Goal: Task Accomplishment & Management: Manage account settings

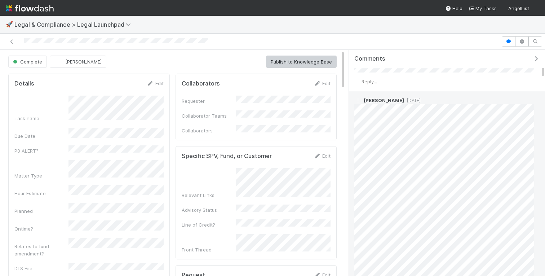
scroll to position [87, 0]
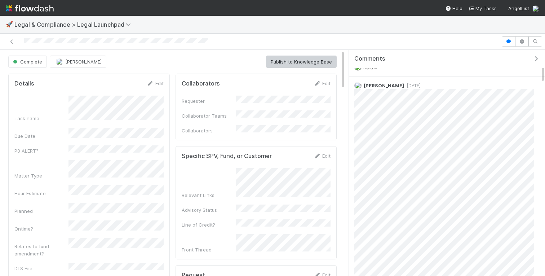
click at [235, 46] on div at bounding box center [251, 41] width 496 height 10
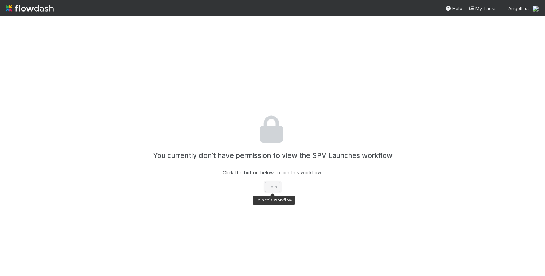
click at [276, 183] on button "Join" at bounding box center [273, 187] width 16 height 10
click at [34, 13] on img at bounding box center [30, 8] width 48 height 12
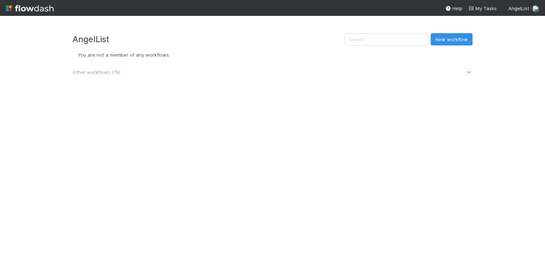
click at [108, 74] on span "Other workflows ( 79 )" at bounding box center [96, 72] width 48 height 6
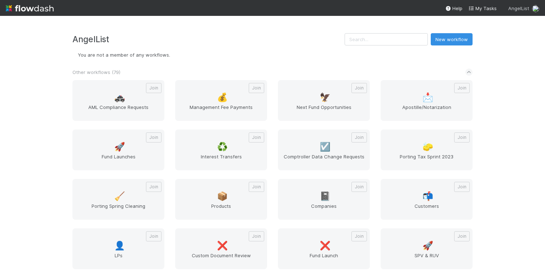
click at [526, 10] on span "AngelList" at bounding box center [519, 8] width 21 height 6
click at [526, 9] on div "👋 Hey Jeremy Create workspace User Settings Logout" at bounding box center [272, 138] width 545 height 276
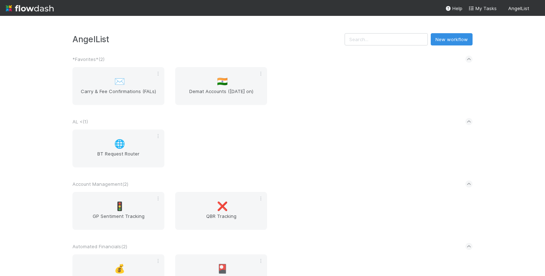
scroll to position [1159, 0]
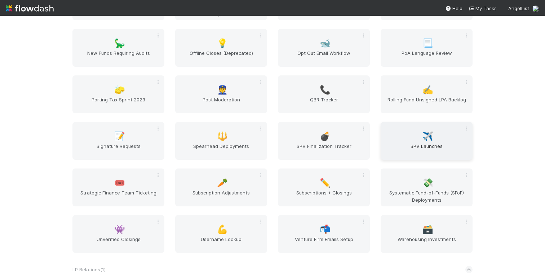
click at [423, 147] on span "SPV Launches" at bounding box center [427, 149] width 86 height 14
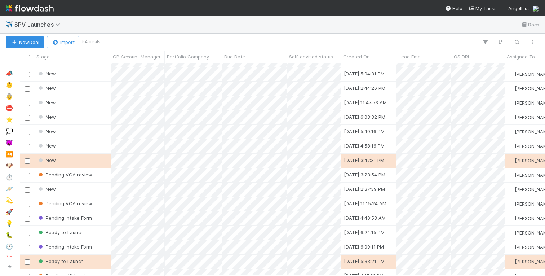
scroll to position [89, 0]
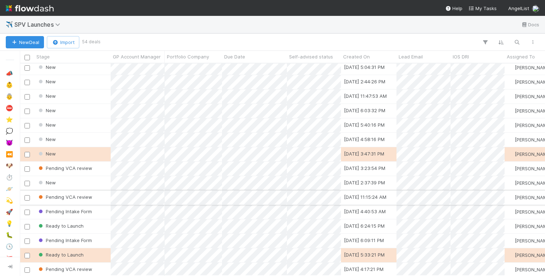
click at [96, 200] on div "Pending VCA review" at bounding box center [72, 197] width 76 height 14
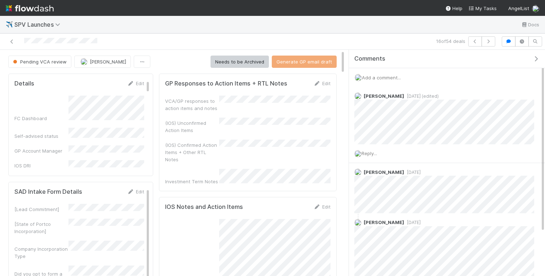
click at [536, 58] on icon "button" at bounding box center [536, 59] width 7 height 6
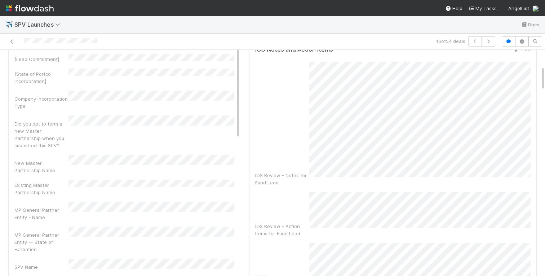
scroll to position [150, 0]
click at [509, 41] on icon "button" at bounding box center [508, 41] width 7 height 4
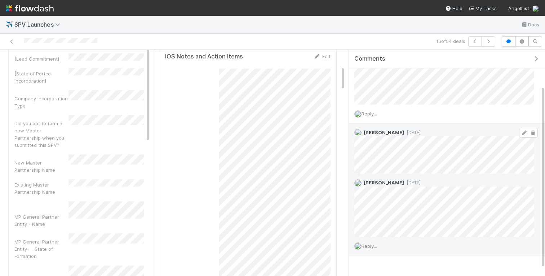
scroll to position [0, 0]
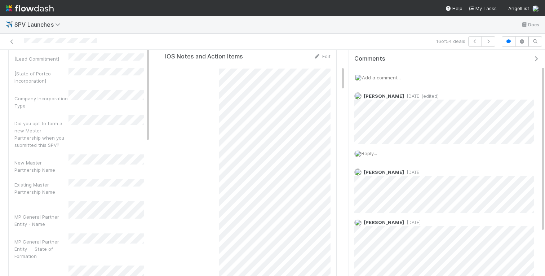
click at [538, 58] on icon "button" at bounding box center [536, 59] width 7 height 6
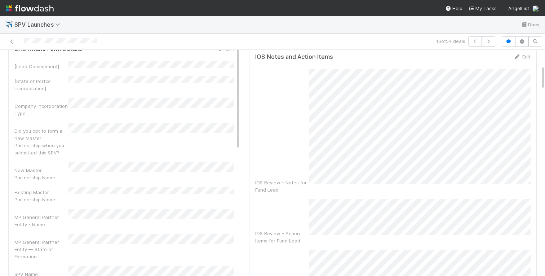
scroll to position [144, 0]
click at [313, 68] on div "IOS Review - Notes for Fund Lead IOS Review - Action Items for Fund Lead IOS Re…" at bounding box center [393, 192] width 276 height 248
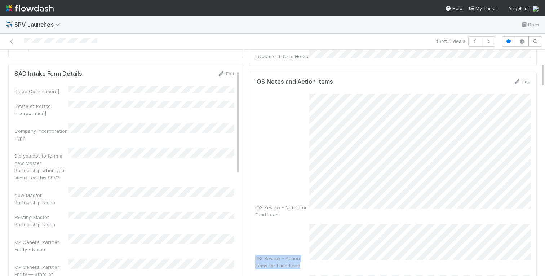
scroll to position [91, 0]
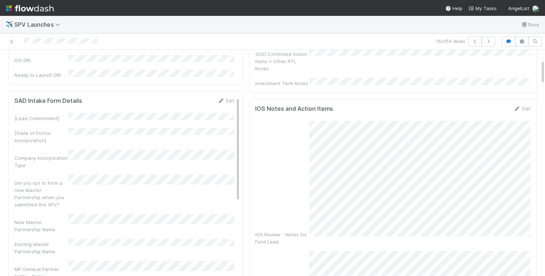
click at [316, 121] on div "IOS Review - Notes for Fund Lead IOS Review - Action Items for Fund Lead IOS Re…" at bounding box center [393, 245] width 276 height 248
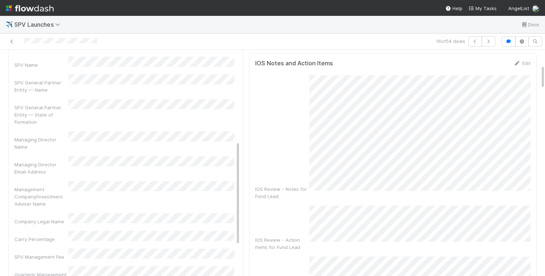
scroll to position [158, 0]
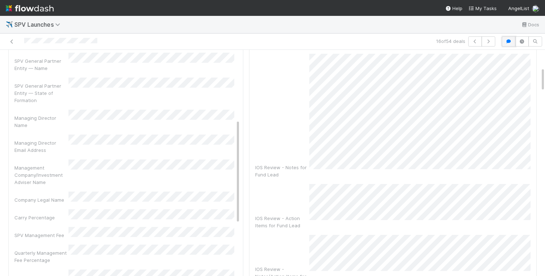
click at [509, 43] on icon "button" at bounding box center [508, 41] width 7 height 4
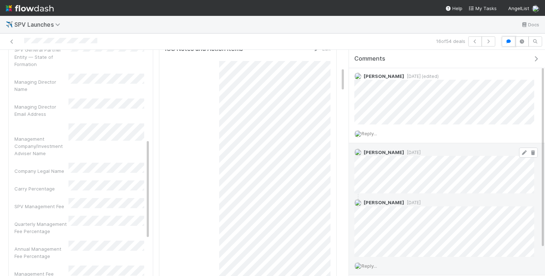
scroll to position [20, 0]
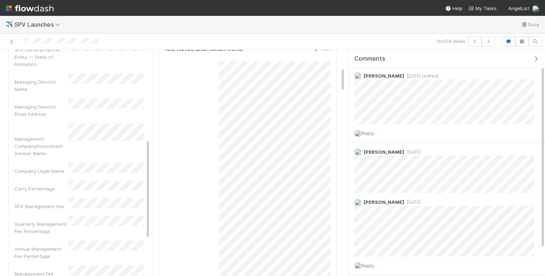
click at [535, 59] on icon "button" at bounding box center [536, 59] width 7 height 6
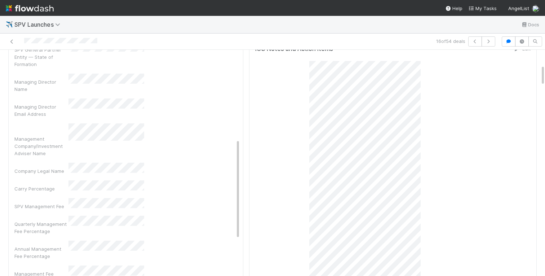
scroll to position [263, 0]
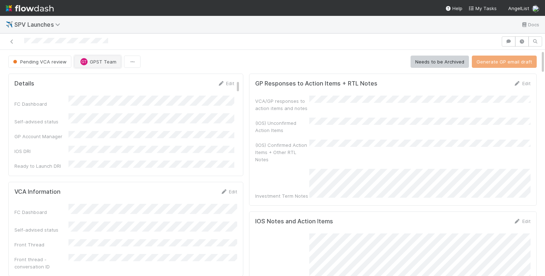
click at [96, 60] on span "GPST Team" at bounding box center [103, 62] width 27 height 6
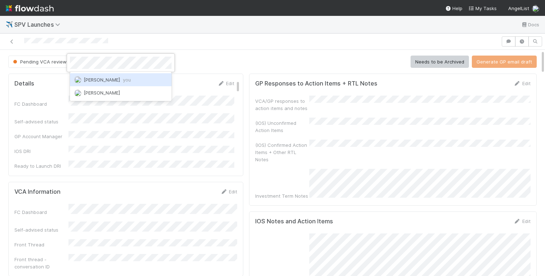
click at [111, 80] on span "Jeremy Navarro you" at bounding box center [107, 80] width 47 height 6
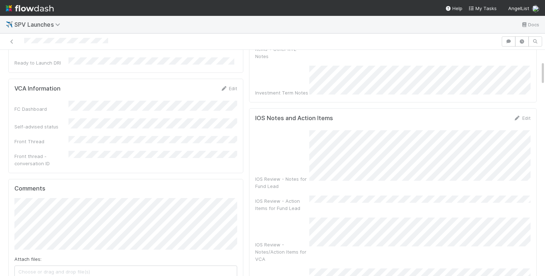
scroll to position [105, 0]
click at [412, 193] on div "IOS Review - Notes for Fund Lead IOS Review - Action Items for Fund Lead IOS Re…" at bounding box center [393, 213] width 276 height 169
click at [399, 40] on div at bounding box center [251, 41] width 496 height 10
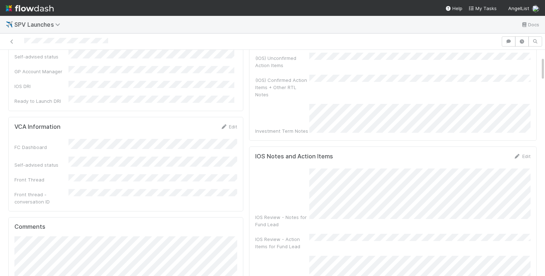
scroll to position [0, 0]
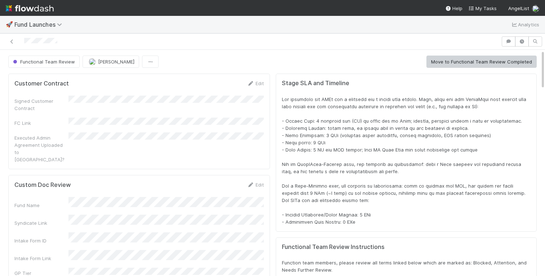
scroll to position [146, 516]
click at [505, 41] on icon "button" at bounding box center [508, 41] width 7 height 4
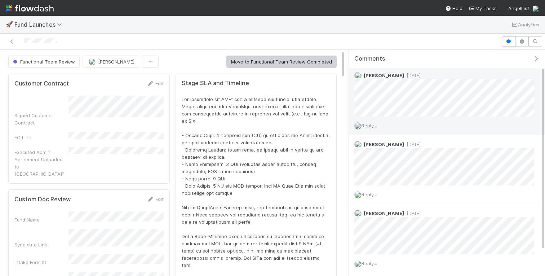
scroll to position [21, 0]
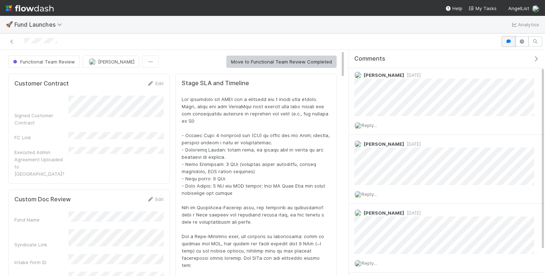
click at [509, 41] on icon "button" at bounding box center [508, 41] width 7 height 4
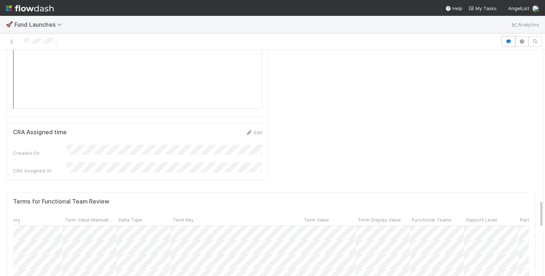
scroll to position [0, 96]
click at [416, 214] on div "Support Level" at bounding box center [441, 219] width 54 height 11
click at [435, 216] on span "Support Level" at bounding box center [431, 219] width 31 height 7
click at [445, 135] on div "Sort Last → First" at bounding box center [458, 136] width 82 height 11
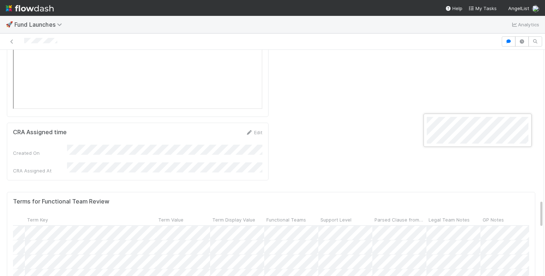
click at [463, 74] on div at bounding box center [272, 138] width 545 height 276
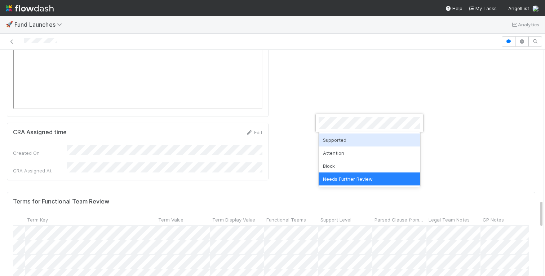
click at [352, 138] on div "Supported" at bounding box center [370, 139] width 102 height 13
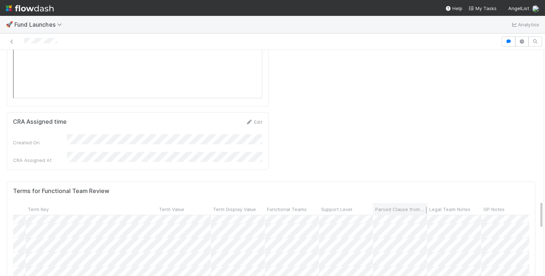
scroll to position [0, 190]
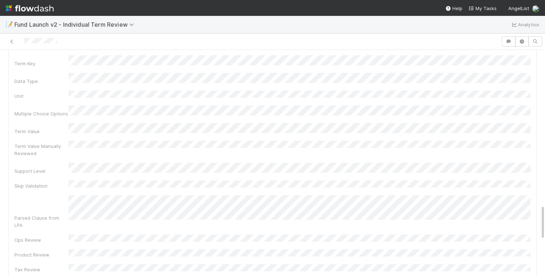
scroll to position [986, 0]
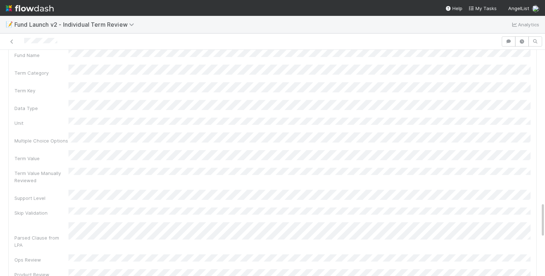
scroll to position [959, 0]
click at [507, 36] on button "button" at bounding box center [509, 41] width 14 height 10
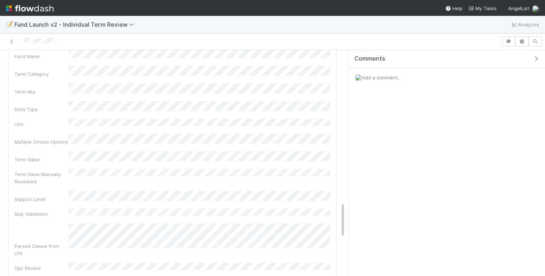
click at [410, 74] on div "Add a comment..." at bounding box center [447, 77] width 196 height 19
click at [396, 76] on span "Add a comment..." at bounding box center [381, 78] width 39 height 6
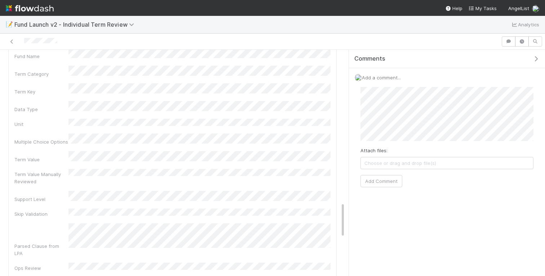
click at [484, 184] on div "Attach files: Choose or drag and drop file(s) Add Comment" at bounding box center [447, 137] width 173 height 101
click at [388, 189] on button "Add Comment" at bounding box center [382, 184] width 42 height 12
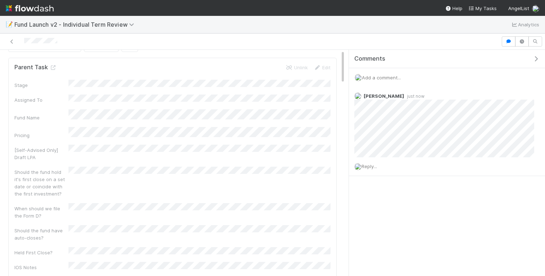
scroll to position [0, 0]
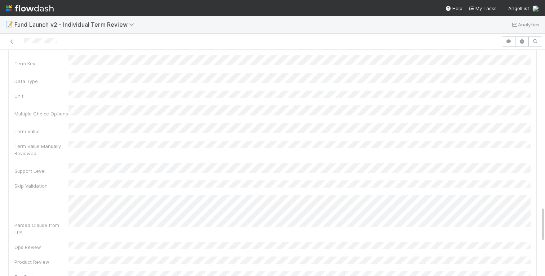
scroll to position [985, 0]
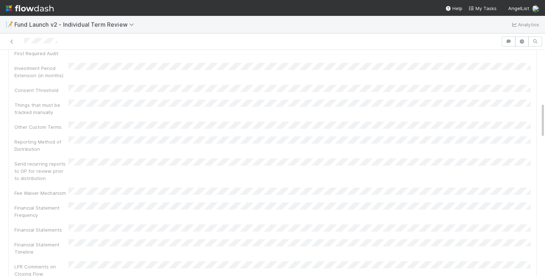
scroll to position [602, 0]
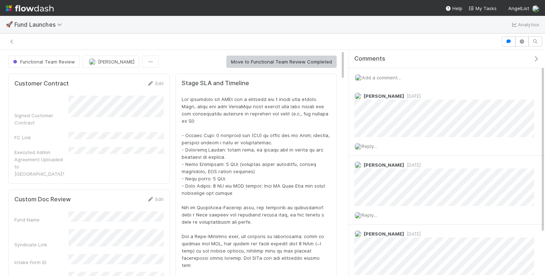
scroll to position [0, 0]
click at [537, 60] on icon "button" at bounding box center [536, 59] width 7 height 6
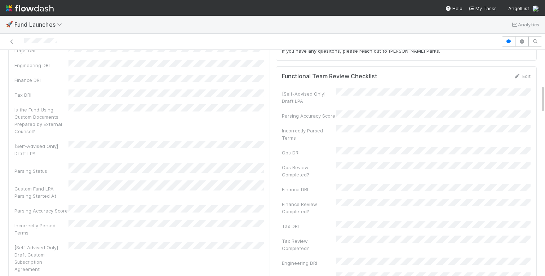
scroll to position [321, 0]
click at [526, 74] on link "Edit" at bounding box center [522, 75] width 17 height 6
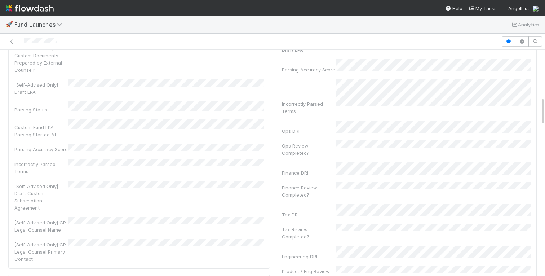
scroll to position [383, 0]
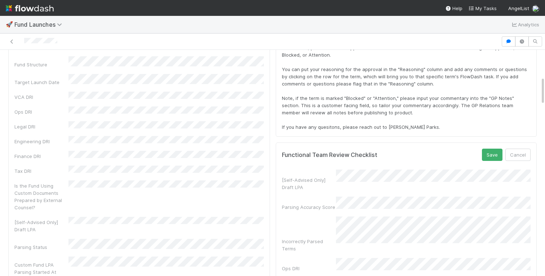
scroll to position [212, 0]
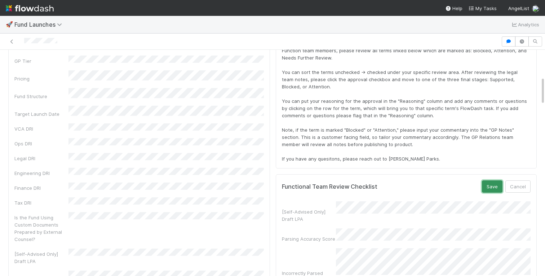
click at [491, 184] on button "Save" at bounding box center [492, 186] width 21 height 12
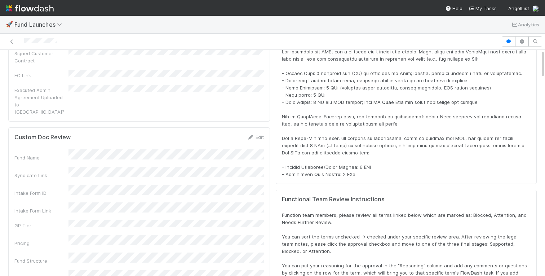
scroll to position [0, 0]
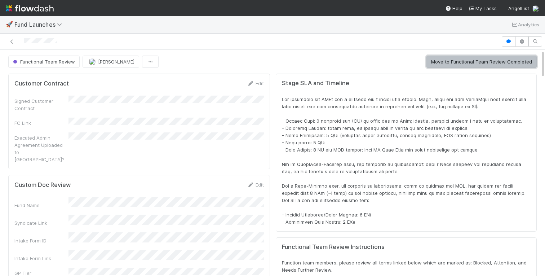
click at [456, 59] on button "Move to Functional Team Review Completed" at bounding box center [482, 62] width 110 height 12
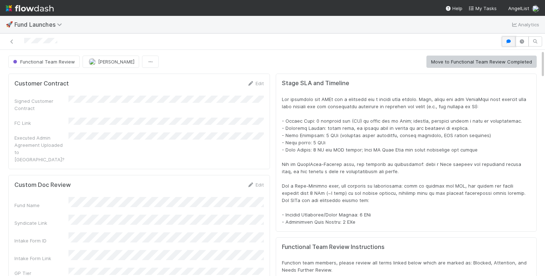
click at [508, 43] on icon "button" at bounding box center [508, 41] width 7 height 4
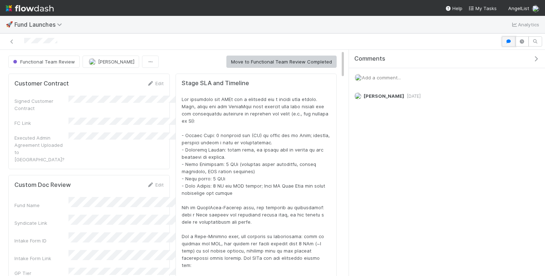
scroll to position [0, 0]
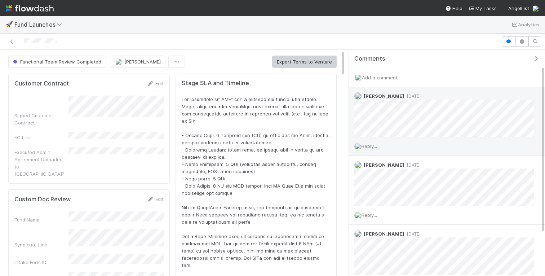
click at [371, 143] on span "Reply..." at bounding box center [370, 146] width 16 height 6
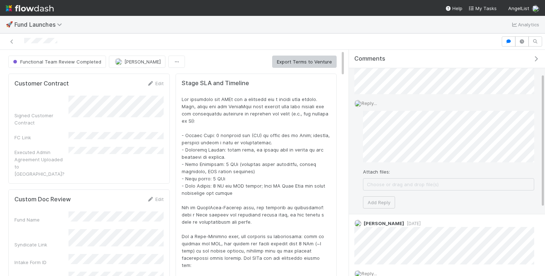
scroll to position [46, 0]
click at [379, 198] on button "Add Reply" at bounding box center [379, 199] width 32 height 12
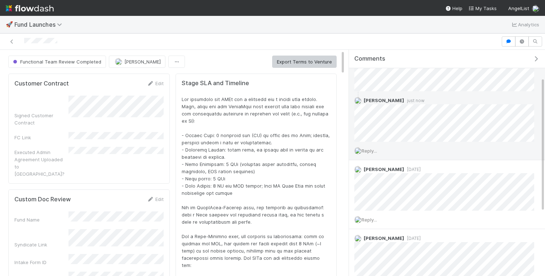
click at [536, 59] on icon "button" at bounding box center [536, 59] width 7 height 6
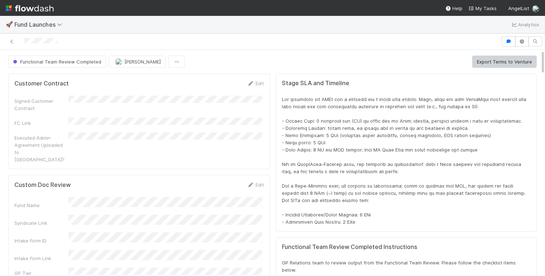
scroll to position [146, 516]
click at [483, 66] on button "Export Terms to Venture" at bounding box center [504, 62] width 65 height 12
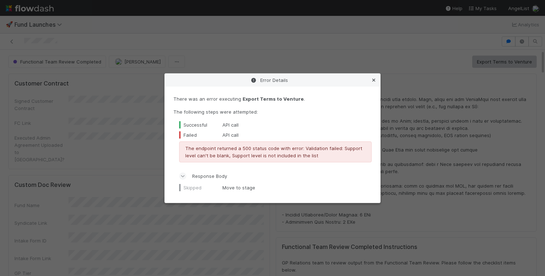
click at [372, 80] on icon at bounding box center [373, 80] width 7 height 5
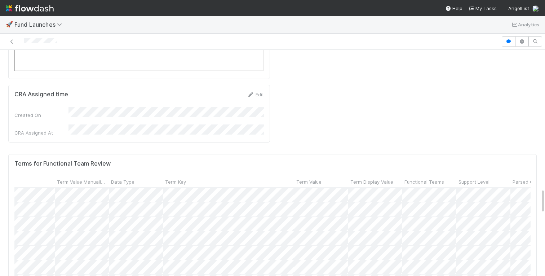
scroll to position [0, 59]
click at [470, 178] on span "Support Level" at bounding box center [469, 181] width 31 height 7
click at [478, 96] on div "Sort Last → First" at bounding box center [488, 98] width 82 height 11
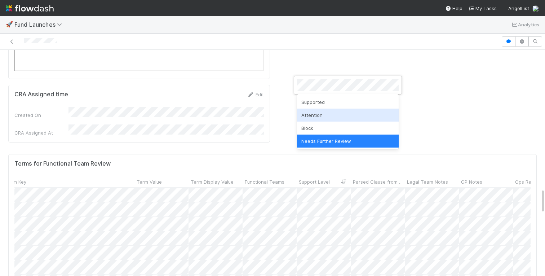
click at [318, 118] on div "Attention" at bounding box center [348, 115] width 102 height 13
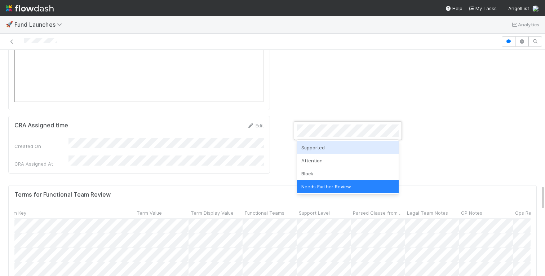
click at [318, 148] on div "Supported" at bounding box center [348, 147] width 102 height 13
click at [320, 147] on div "Supported" at bounding box center [348, 147] width 102 height 13
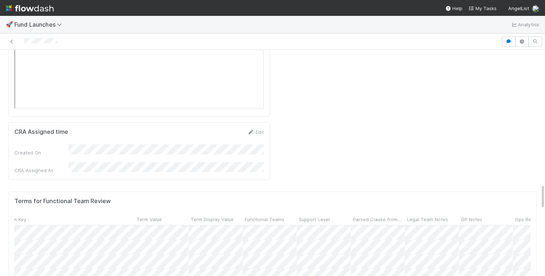
scroll to position [1188, 0]
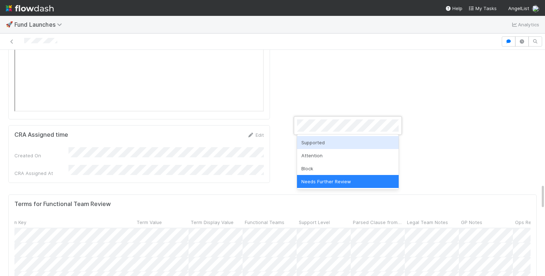
click at [323, 144] on div "Supported" at bounding box center [348, 142] width 102 height 13
click at [320, 143] on div "Supported" at bounding box center [348, 142] width 102 height 13
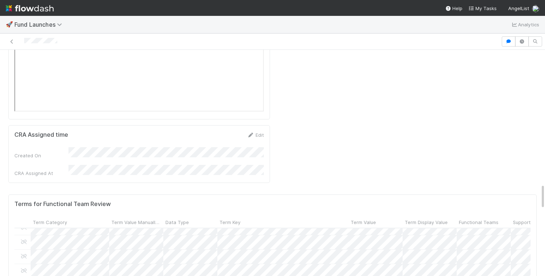
scroll to position [212, 0]
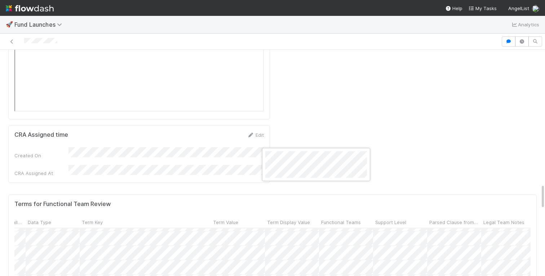
click at [333, 63] on div at bounding box center [272, 138] width 545 height 276
click at [343, 66] on div at bounding box center [272, 138] width 545 height 276
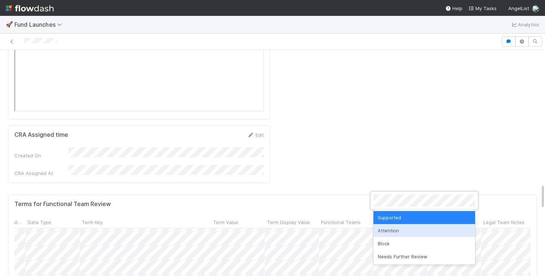
click at [388, 228] on div "Attention" at bounding box center [425, 230] width 102 height 13
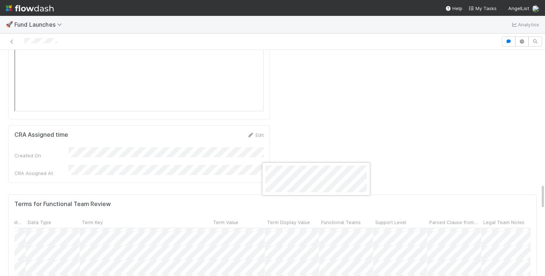
click at [339, 73] on div at bounding box center [272, 138] width 545 height 276
click at [358, 81] on div at bounding box center [272, 138] width 545 height 276
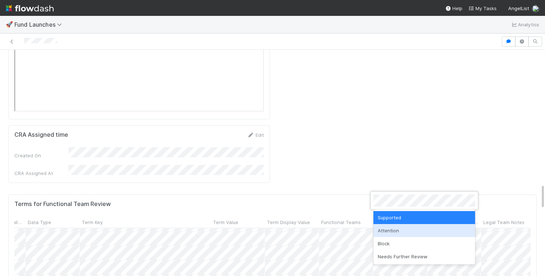
click at [386, 231] on div "Attention" at bounding box center [425, 230] width 102 height 13
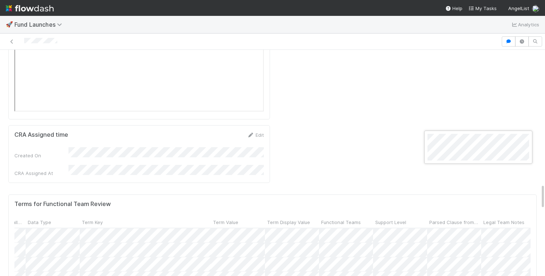
click at [459, 75] on div at bounding box center [272, 138] width 545 height 276
click at [456, 85] on div at bounding box center [272, 138] width 545 height 276
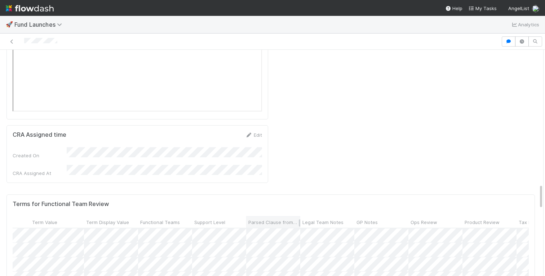
scroll to position [0, 339]
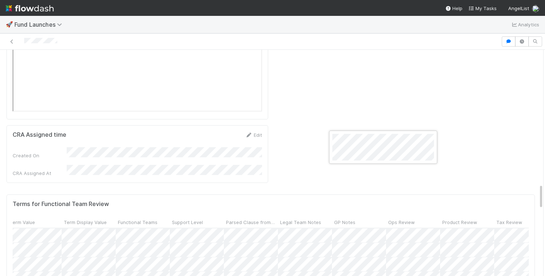
click at [368, 83] on div at bounding box center [272, 138] width 545 height 276
click at [396, 101] on div at bounding box center [272, 138] width 545 height 276
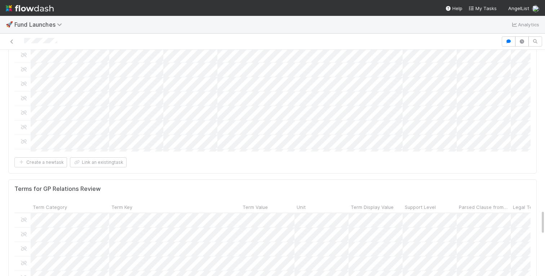
scroll to position [1422, 0]
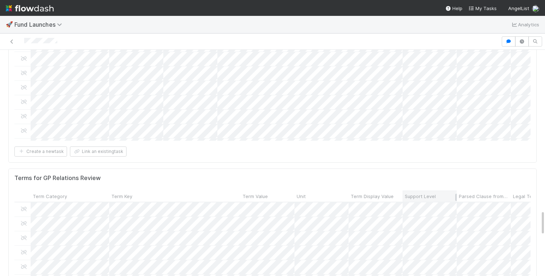
click at [420, 193] on span "Support Level" at bounding box center [420, 196] width 31 height 7
click at [428, 113] on div "Sort Last → First" at bounding box center [446, 112] width 82 height 11
click at [302, 73] on div at bounding box center [272, 138] width 545 height 276
click at [225, 184] on div at bounding box center [272, 138] width 545 height 276
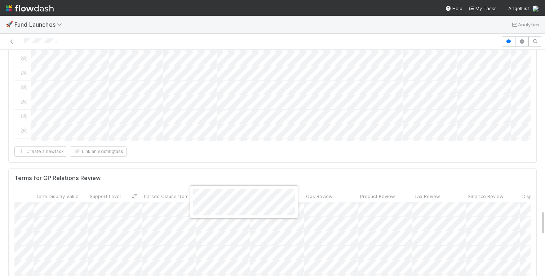
click at [276, 82] on div at bounding box center [272, 138] width 545 height 276
click at [315, 73] on div at bounding box center [272, 138] width 545 height 276
click at [295, 69] on div at bounding box center [272, 138] width 545 height 276
click at [280, 69] on div at bounding box center [272, 138] width 545 height 276
click at [271, 168] on div at bounding box center [272, 138] width 545 height 276
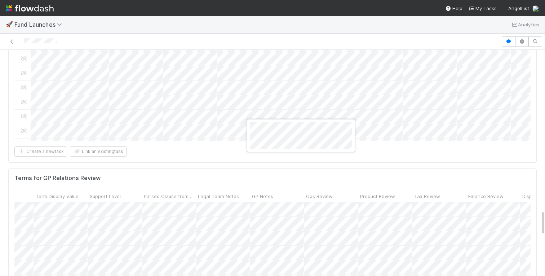
click at [273, 175] on div at bounding box center [272, 138] width 545 height 276
click at [269, 145] on div at bounding box center [272, 138] width 545 height 276
click at [272, 184] on div at bounding box center [272, 138] width 545 height 276
click at [272, 159] on div at bounding box center [272, 138] width 545 height 276
click at [271, 194] on div at bounding box center [272, 138] width 545 height 276
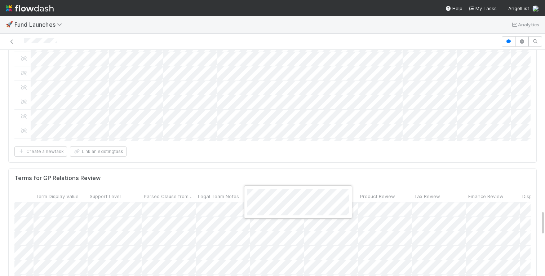
click at [269, 178] on div at bounding box center [272, 138] width 545 height 276
click at [403, 142] on div at bounding box center [272, 138] width 545 height 276
click at [390, 148] on div at bounding box center [272, 138] width 545 height 276
click at [394, 132] on div at bounding box center [272, 138] width 545 height 276
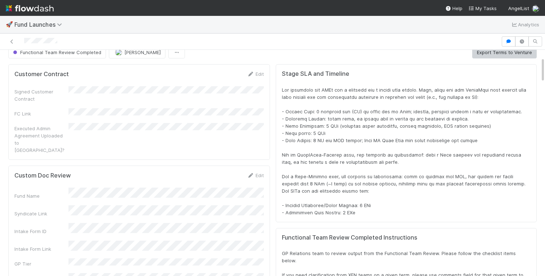
scroll to position [0, 0]
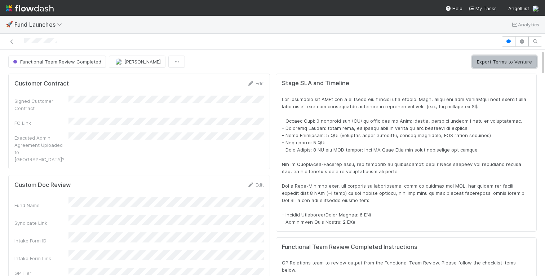
click at [487, 60] on button "Export Terms to Venture" at bounding box center [504, 62] width 65 height 12
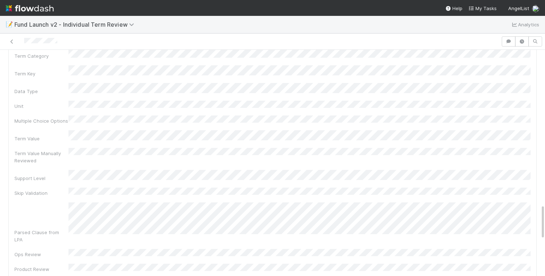
scroll to position [978, 0]
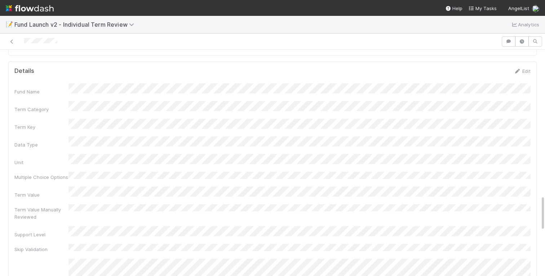
scroll to position [924, 0]
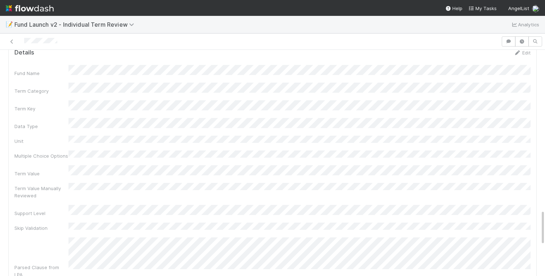
scroll to position [1012, 0]
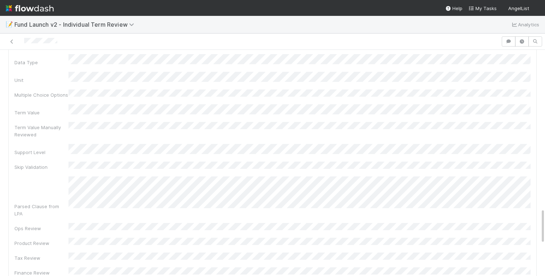
scroll to position [1008, 0]
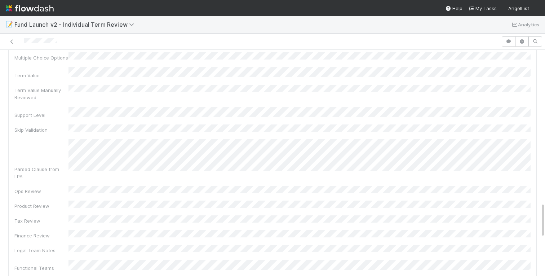
scroll to position [900, 0]
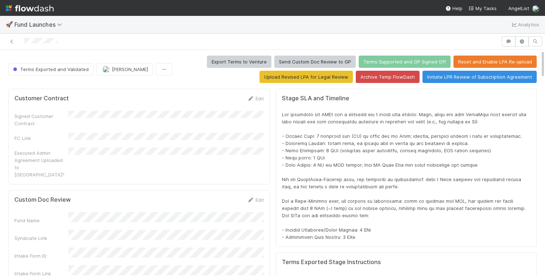
scroll to position [146, 516]
click at [232, 62] on button "Export Terms to Venture" at bounding box center [239, 62] width 65 height 12
click at [522, 44] on button "button" at bounding box center [522, 41] width 14 height 10
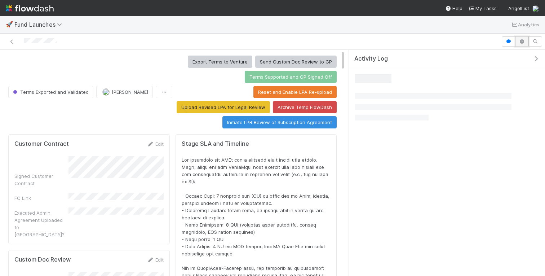
scroll to position [146, 316]
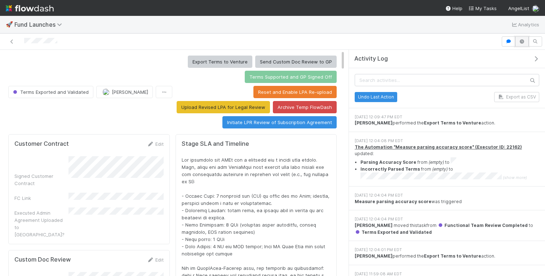
click at [522, 44] on button "button" at bounding box center [522, 41] width 14 height 10
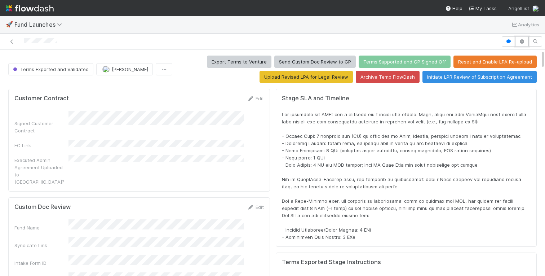
scroll to position [146, 516]
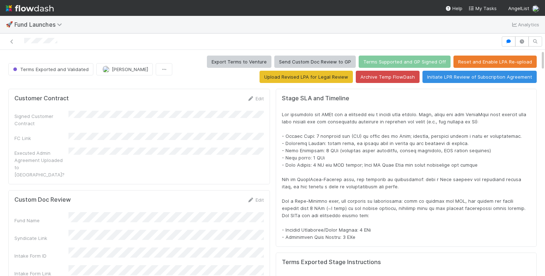
click at [190, 76] on div "Export Terms to Venture Send Custom Doc Review to GP Terms Supported and GP Sig…" at bounding box center [356, 69] width 362 height 27
click at [249, 64] on button "Export Terms to Venture" at bounding box center [239, 62] width 65 height 12
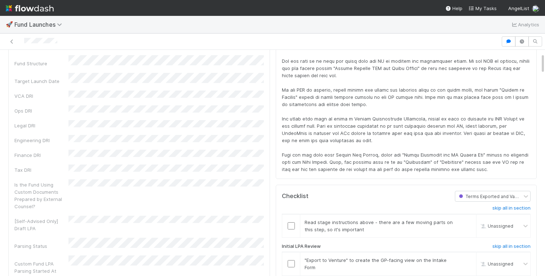
scroll to position [0, 0]
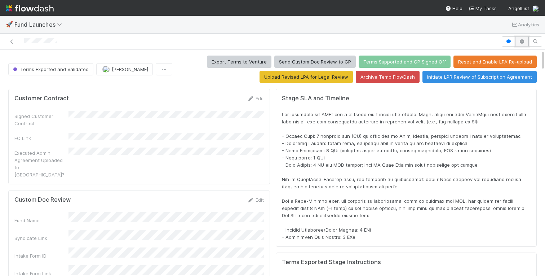
click at [524, 38] on button "button" at bounding box center [522, 41] width 14 height 10
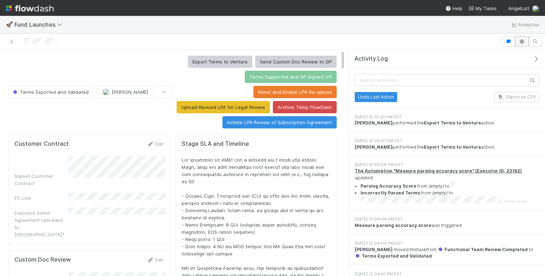
scroll to position [0, 0]
click at [524, 38] on button "button" at bounding box center [522, 41] width 14 height 10
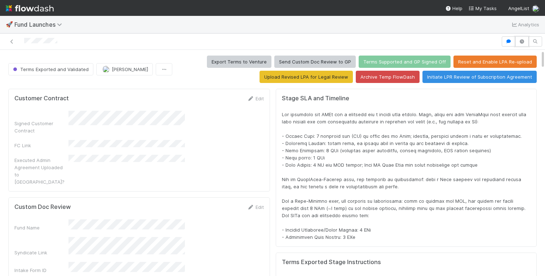
scroll to position [0, 0]
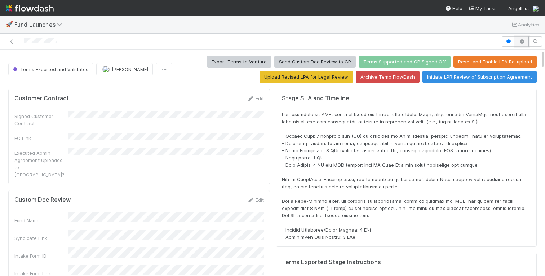
click at [519, 42] on icon "button" at bounding box center [522, 41] width 7 height 4
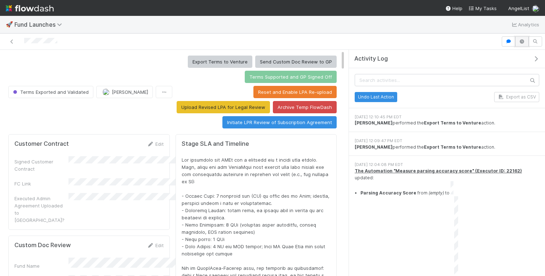
scroll to position [0, 0]
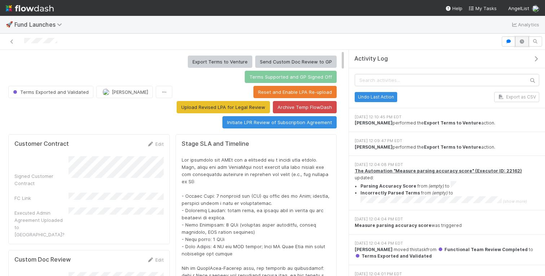
click at [519, 42] on icon "button" at bounding box center [522, 41] width 7 height 4
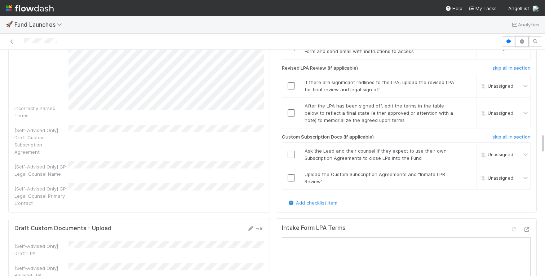
scroll to position [0, 0]
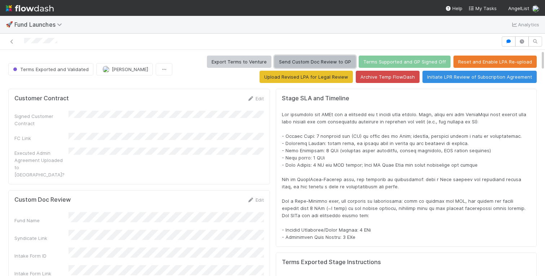
click at [322, 62] on button "Send Custom Doc Review to GP" at bounding box center [315, 62] width 82 height 12
click at [526, 40] on button "button" at bounding box center [522, 41] width 14 height 10
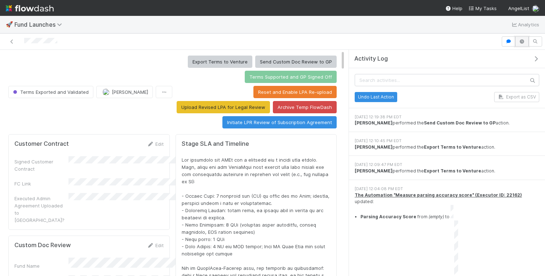
scroll to position [0, 0]
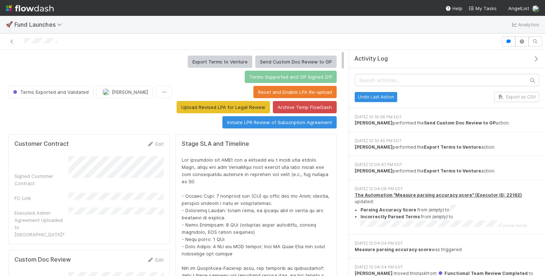
click at [251, 210] on span at bounding box center [256, 253] width 149 height 193
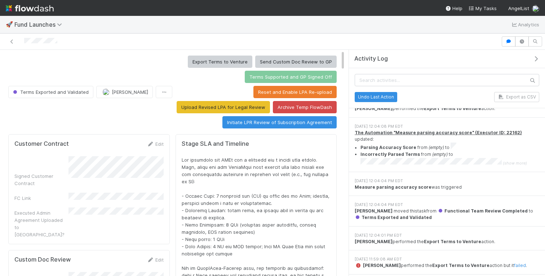
scroll to position [0, 0]
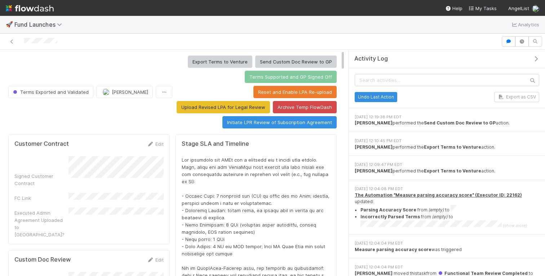
click at [536, 60] on icon "button" at bounding box center [536, 59] width 7 height 6
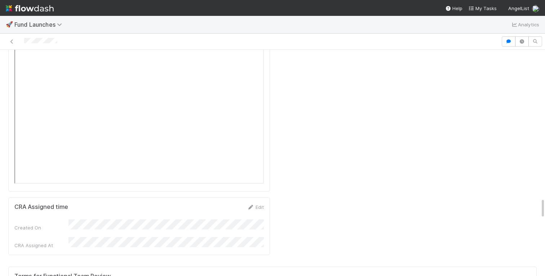
scroll to position [0, 127]
click at [410, 168] on div "Sort Last → First" at bounding box center [427, 168] width 82 height 11
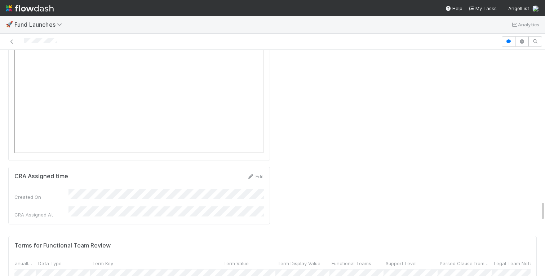
scroll to position [1635, 0]
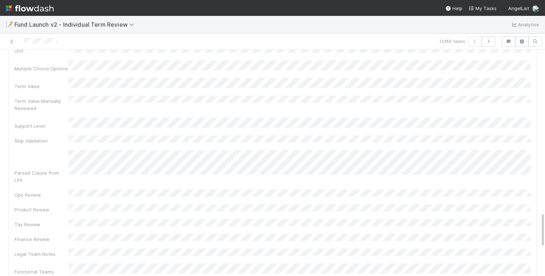
scroll to position [1033, 0]
click at [186, 161] on div "Fund Name Term Category Term Key Data Type Unit Multiple Choice Options Term Va…" at bounding box center [272, 181] width 516 height 414
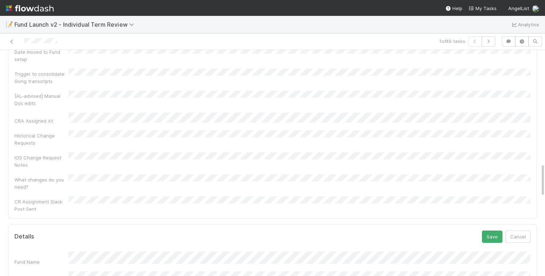
scroll to position [761, 0]
click at [513, 230] on button "Cancel" at bounding box center [518, 236] width 25 height 12
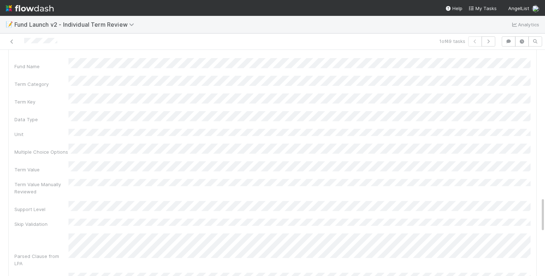
scroll to position [955, 0]
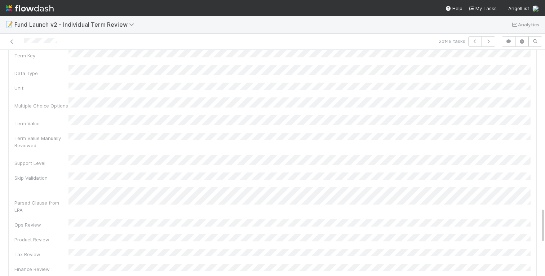
scroll to position [1000, 0]
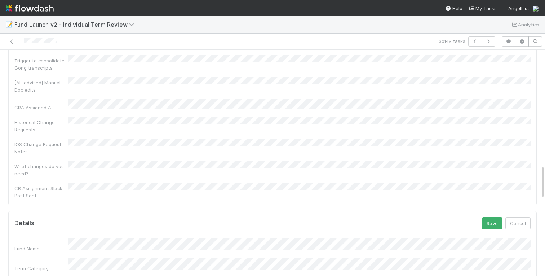
scroll to position [774, 0]
click at [515, 217] on button "Cancel" at bounding box center [518, 223] width 25 height 12
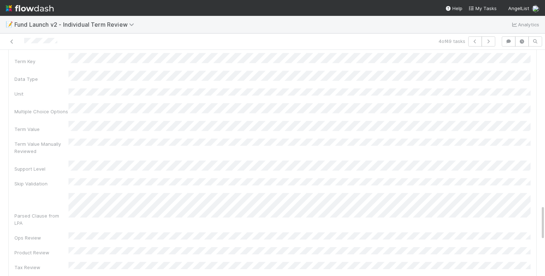
scroll to position [996, 0]
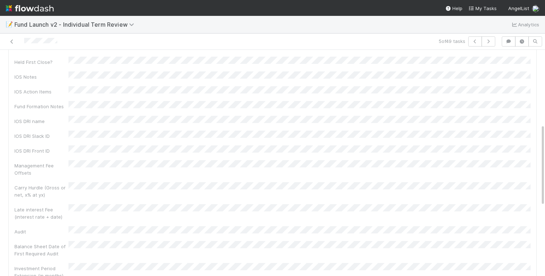
scroll to position [999, 0]
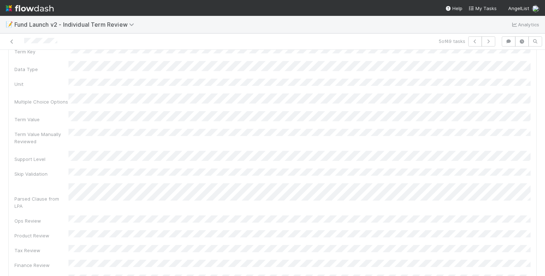
click at [401, 119] on div "Fund Name Term Category Term Key Data Type Unit Multiple Choice Options Term Va…" at bounding box center [272, 207] width 516 height 399
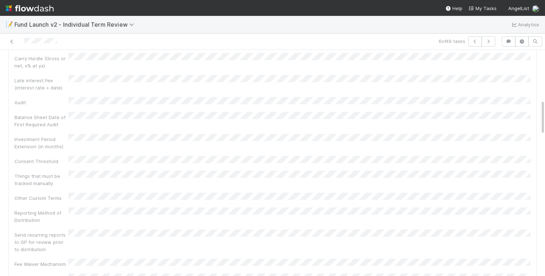
scroll to position [160, 0]
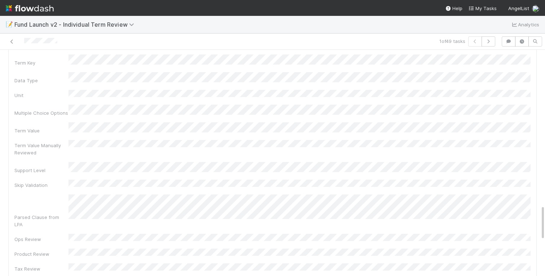
scroll to position [977, 0]
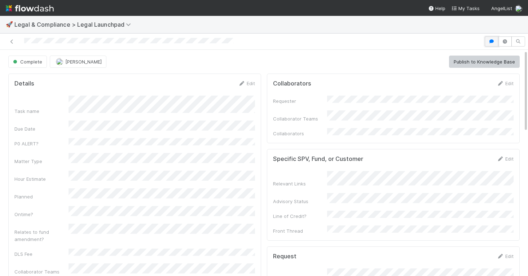
click at [491, 42] on icon "button" at bounding box center [491, 41] width 7 height 4
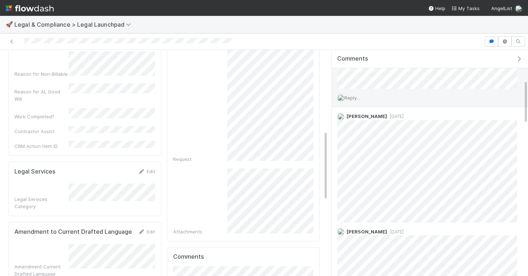
scroll to position [155, 0]
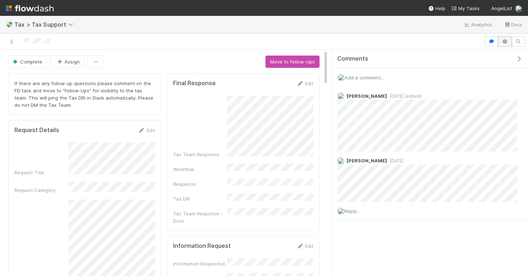
click at [502, 39] on icon "button" at bounding box center [504, 41] width 7 height 4
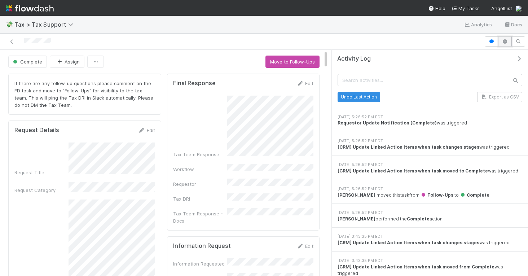
click at [502, 39] on icon "button" at bounding box center [504, 41] width 7 height 4
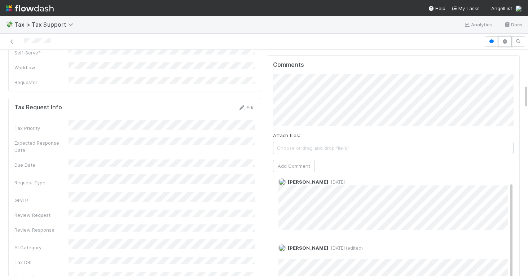
scroll to position [333, 0]
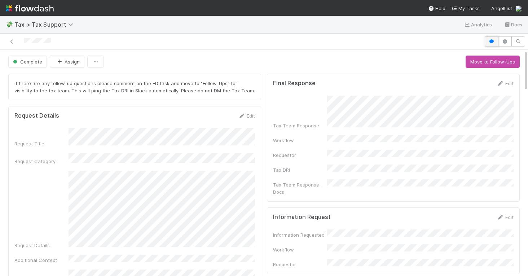
click at [493, 40] on icon "button" at bounding box center [491, 41] width 7 height 4
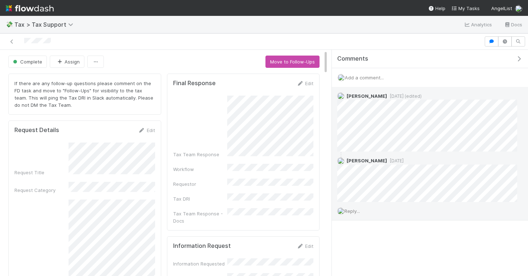
click at [357, 214] on div "Reply..." at bounding box center [427, 211] width 191 height 18
click at [352, 207] on div "Reply..." at bounding box center [427, 211] width 191 height 18
click at [349, 213] on div "Reply..." at bounding box center [427, 211] width 191 height 18
click at [349, 207] on div "Reply..." at bounding box center [427, 211] width 191 height 18
click at [353, 210] on span "Reply..." at bounding box center [352, 211] width 16 height 6
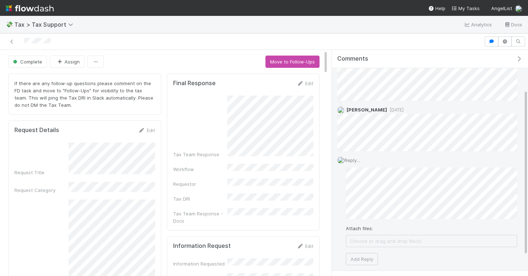
scroll to position [55, 0]
click at [407, 256] on div "Attach files: Choose or drag and drop file(s) Add Reply" at bounding box center [431, 212] width 171 height 98
click at [368, 257] on button "Add Reply" at bounding box center [362, 255] width 32 height 12
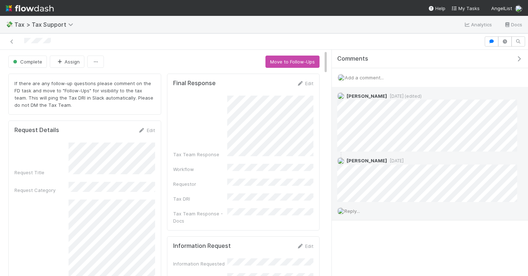
scroll to position [0, 0]
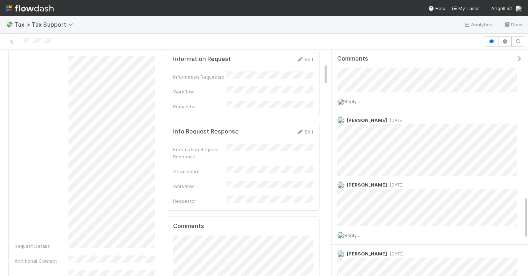
scroll to position [772, 0]
